Goal: Task Accomplishment & Management: Complete application form

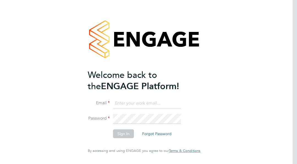
type input "[PERSON_NAME][EMAIL_ADDRESS][DOMAIN_NAME]"
click at [121, 134] on button "Sign In" at bounding box center [123, 133] width 21 height 9
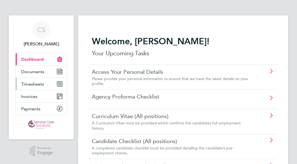
click at [36, 87] on link "Timesheets" at bounding box center [41, 84] width 51 height 12
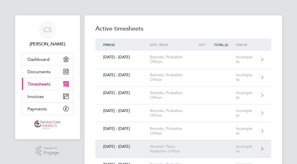
click at [152, 143] on link "[DATE] - [DATE] [GEOGRAPHIC_DATA], Probation Officer Incomplete" at bounding box center [183, 149] width 176 height 18
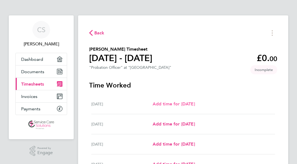
click at [194, 105] on span "Add time for [DATE]" at bounding box center [174, 103] width 42 height 5
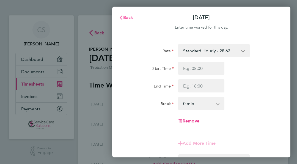
click at [128, 17] on span "Back" at bounding box center [128, 17] width 10 height 5
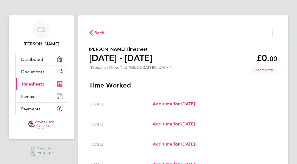
click at [165, 120] on div "[DATE] Add time for [DATE] Add time for [DATE]" at bounding box center [183, 124] width 184 height 20
click at [166, 124] on span "Add time for [DATE]" at bounding box center [174, 123] width 42 height 5
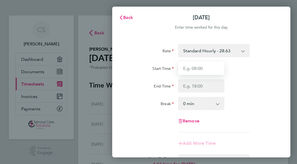
click at [200, 70] on input "Start Time" at bounding box center [201, 68] width 46 height 13
type input "08:00"
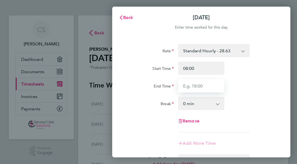
click at [193, 86] on input "End Time" at bounding box center [201, 85] width 46 height 13
type input "17:00"
click at [215, 104] on select "0 min 15 min 30 min 45 min 60 min 75 min 90 min" at bounding box center [198, 103] width 38 height 12
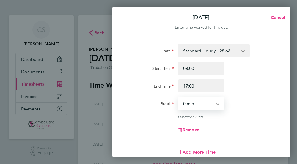
select select "30"
click at [179, 97] on select "0 min 15 min 30 min 45 min 60 min 75 min 90 min" at bounding box center [198, 103] width 38 height 12
click at [245, 125] on div "Remove" at bounding box center [201, 129] width 152 height 13
click at [263, 130] on div "Remove" at bounding box center [201, 129] width 152 height 13
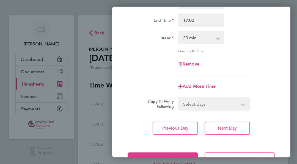
scroll to position [66, 0]
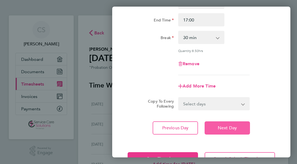
click at [223, 129] on span "Next Day" at bounding box center [227, 127] width 19 height 5
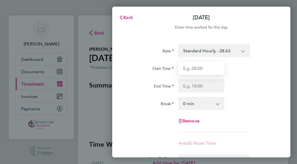
click at [203, 66] on input "Start Time" at bounding box center [201, 68] width 46 height 13
type input "08:30"
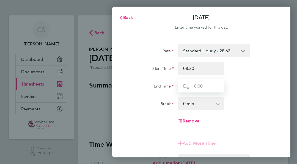
click at [199, 82] on input "End Time" at bounding box center [201, 85] width 46 height 13
type input "17:00"
click at [210, 104] on select "0 min 15 min 30 min 45 min 60 min 75 min 90 min" at bounding box center [198, 103] width 38 height 12
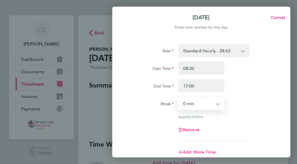
select select "30"
click at [179, 97] on select "0 min 15 min 30 min 45 min 60 min 75 min 90 min" at bounding box center [198, 103] width 38 height 12
click at [238, 148] on div "Add More Time" at bounding box center [201, 151] width 152 height 13
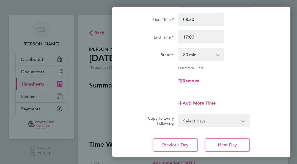
scroll to position [55, 0]
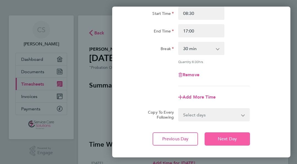
click at [235, 133] on button "Next Day" at bounding box center [227, 138] width 45 height 13
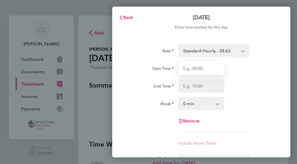
click at [201, 69] on input "Start Time" at bounding box center [201, 68] width 46 height 13
type input "08:00"
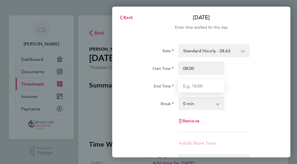
type input "17:00"
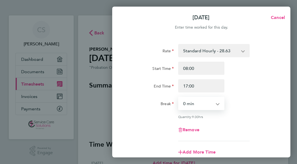
click at [201, 103] on select "0 min 15 min 30 min 45 min 60 min 75 min 90 min" at bounding box center [198, 103] width 38 height 12
select select "30"
click at [179, 97] on select "0 min 15 min 30 min 45 min 60 min 75 min 90 min" at bounding box center [198, 103] width 38 height 12
click at [227, 125] on div "Remove" at bounding box center [201, 129] width 152 height 13
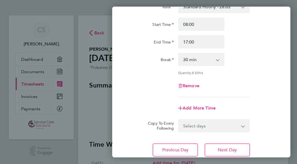
scroll to position [55, 0]
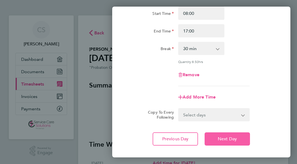
click at [231, 140] on span "Next Day" at bounding box center [227, 138] width 19 height 5
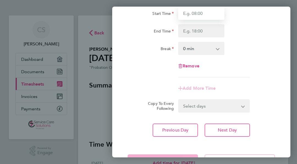
click at [209, 13] on input "Start Time" at bounding box center [201, 13] width 46 height 13
type input "09:00"
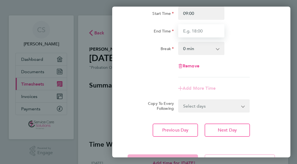
click at [197, 26] on input "End Time" at bounding box center [201, 30] width 46 height 13
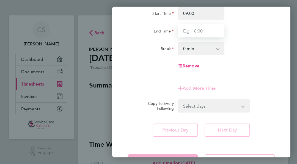
type input "17:00"
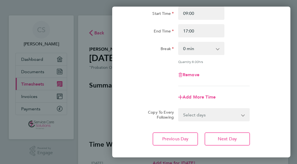
click at [196, 45] on select "0 min 15 min 30 min 45 min 60 min 75 min 90 min" at bounding box center [198, 48] width 38 height 12
select select "30"
click at [179, 42] on select "0 min 15 min 30 min 45 min 60 min 75 min 90 min" at bounding box center [198, 48] width 38 height 12
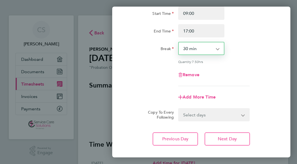
click at [231, 78] on div "Remove" at bounding box center [201, 74] width 152 height 13
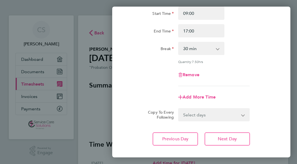
click at [282, 126] on div "Rate Standard Hourly - 28.63 Start Time 09:00 End Time 17:00 Break 0 min 15 min…" at bounding box center [201, 67] width 178 height 170
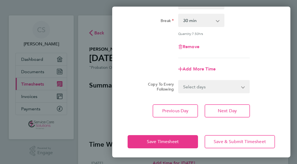
scroll to position [84, 0]
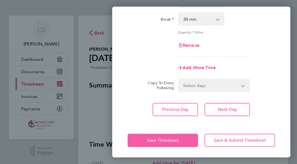
click at [176, 137] on span "Save Timesheet" at bounding box center [163, 139] width 32 height 5
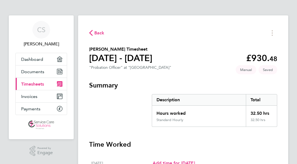
click at [227, 51] on section "[PERSON_NAME] Timesheet [DATE] - [DATE] £930. 48 "Probation Officer" at "[GEOGR…" at bounding box center [183, 59] width 188 height 26
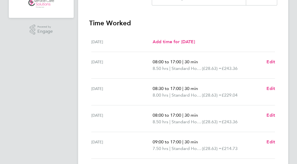
scroll to position [132, 0]
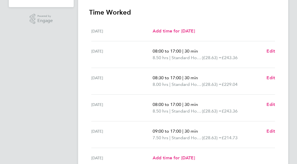
click at [293, 109] on ng-component "Back [PERSON_NAME] Timesheet [DATE] - [DATE] £930. 48 "Probation Officer" at "N…" at bounding box center [187, 48] width 219 height 360
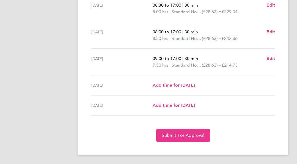
scroll to position [205, 0]
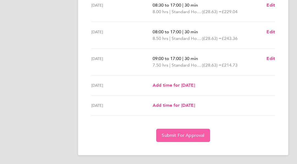
click at [180, 134] on span "Submit For Approval" at bounding box center [183, 135] width 43 height 5
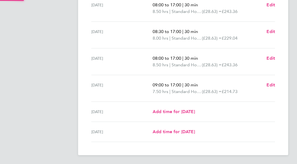
scroll to position [178, 0]
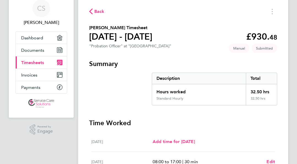
scroll to position [0, 0]
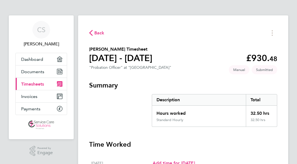
click at [95, 34] on span "Back" at bounding box center [99, 33] width 10 height 7
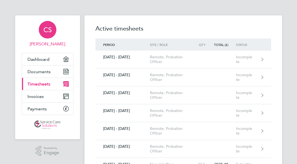
click at [39, 26] on div "CS" at bounding box center [48, 30] width 18 height 18
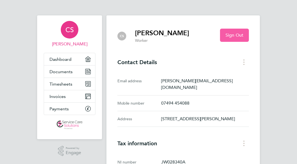
click at [243, 35] on span "Sign Out" at bounding box center [234, 34] width 18 height 5
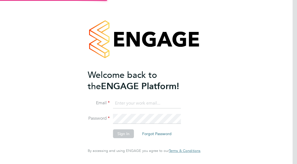
type input "[PERSON_NAME][EMAIL_ADDRESS][DOMAIN_NAME]"
